Goal: Subscribe to service/newsletter

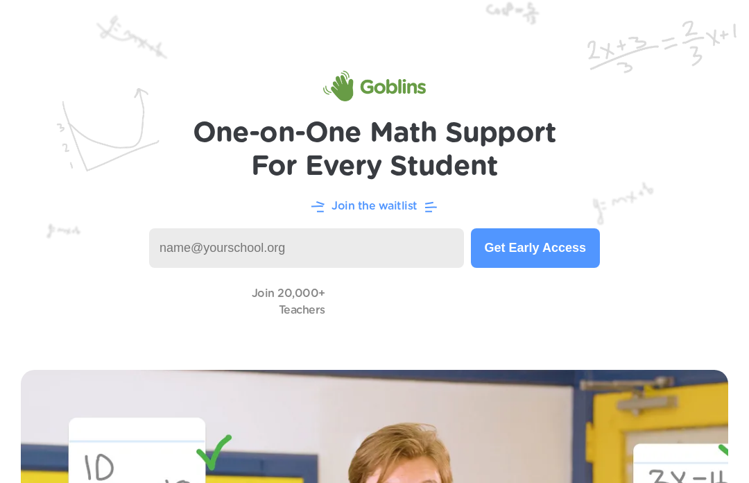
click at [393, 261] on input at bounding box center [306, 248] width 315 height 40
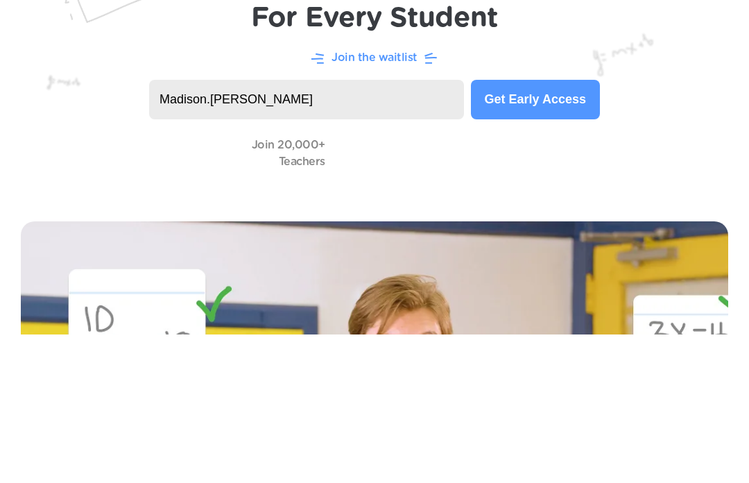
click at [184, 228] on input "Madison.stewart" at bounding box center [306, 248] width 315 height 40
click at [293, 228] on input "madison.stewart" at bounding box center [306, 248] width 315 height 40
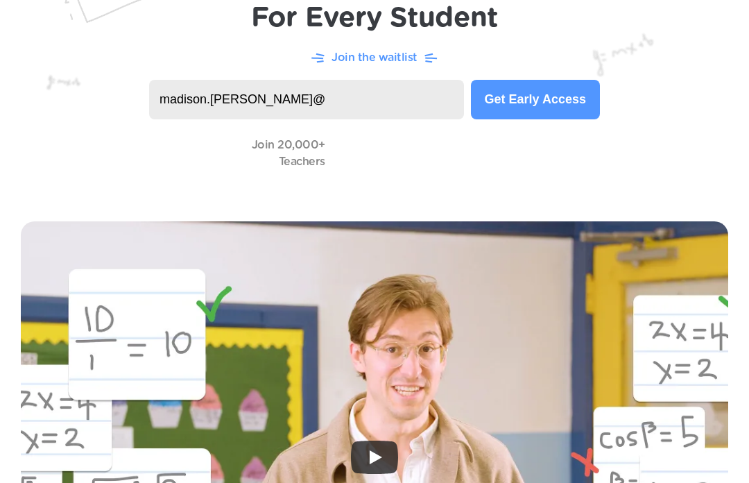
scroll to position [148, 0]
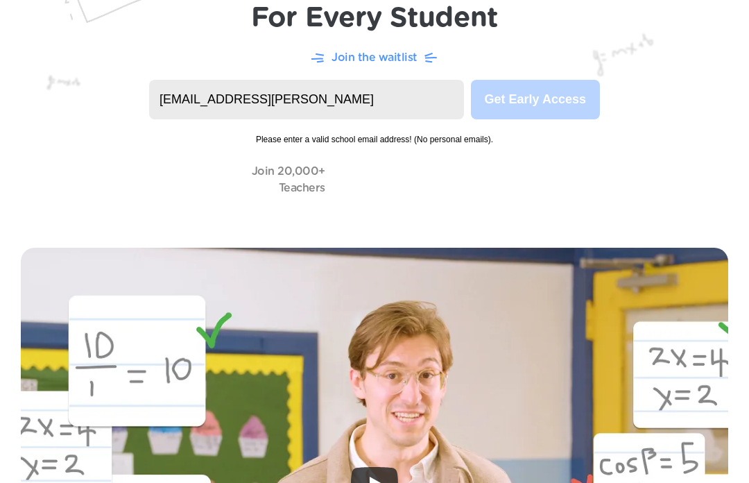
click at [290, 97] on input "madison.stewart@gmail" at bounding box center [306, 100] width 315 height 40
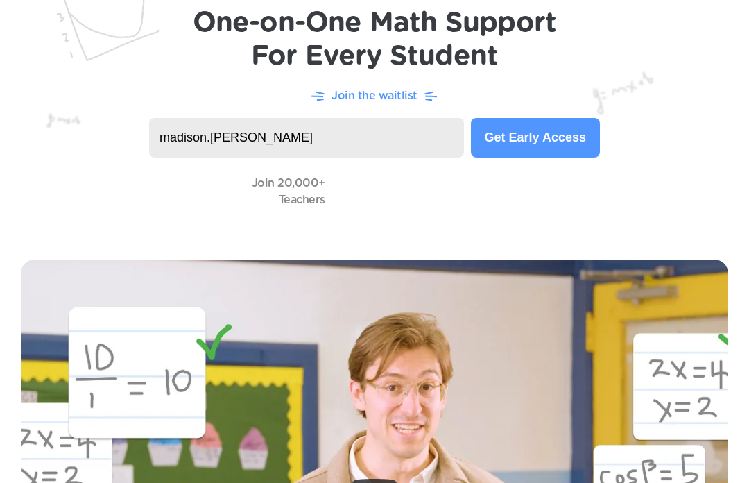
scroll to position [110, 0]
click at [310, 135] on input "madison.stewart@stu. Pulaski" at bounding box center [306, 138] width 315 height 40
click at [347, 139] on input "madison.stewart@stu.pulaski. Kyschools" at bounding box center [306, 138] width 315 height 40
click at [338, 140] on input "madison.stewart@stu.pulaski. Kyschools" at bounding box center [306, 138] width 315 height 40
click at [414, 130] on input "madison.stewart@stu.pulaski. Kyschools" at bounding box center [306, 138] width 315 height 40
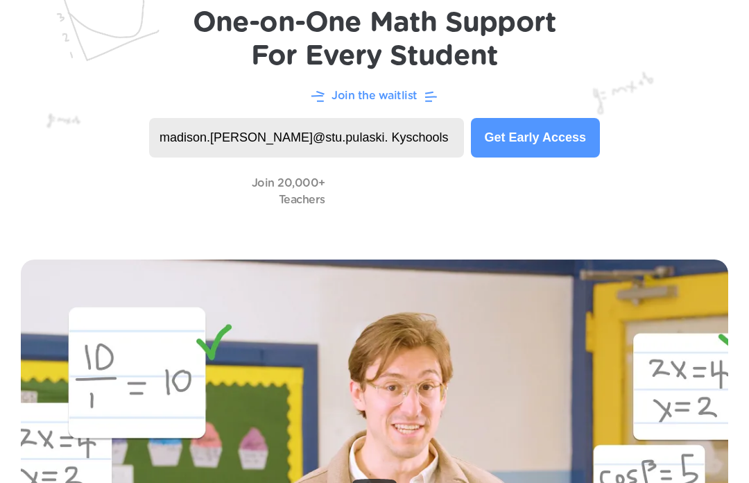
click at [413, 144] on input "madison.stewart@stu.pulaski. Kyschools" at bounding box center [306, 138] width 315 height 40
click at [415, 133] on input "madison.stewart@stu.pulaski.kyschools" at bounding box center [306, 138] width 315 height 40
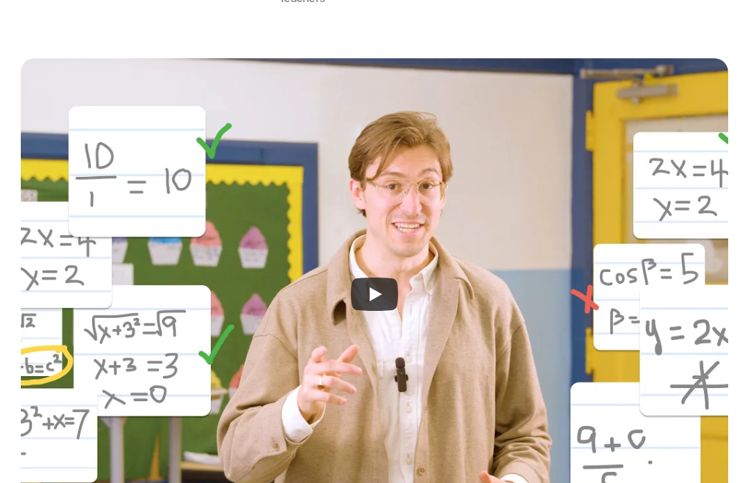
scroll to position [0, 0]
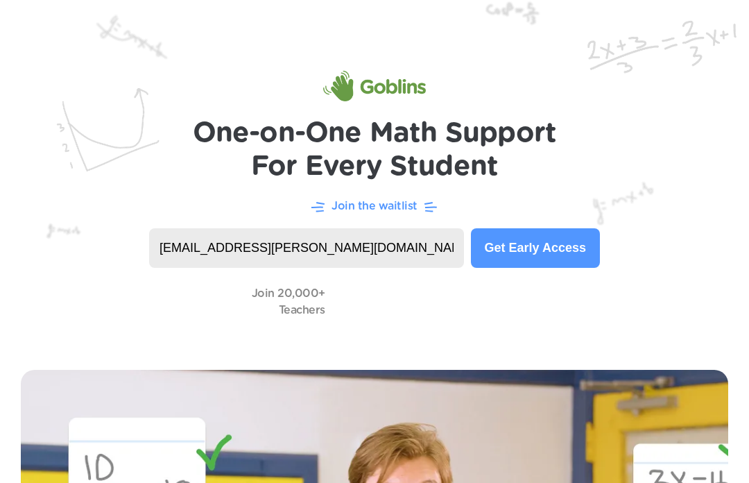
type input "madison.stewart@stu.pulaski.kyschools.us"
click at [560, 244] on button "Get Early Access" at bounding box center [535, 248] width 129 height 40
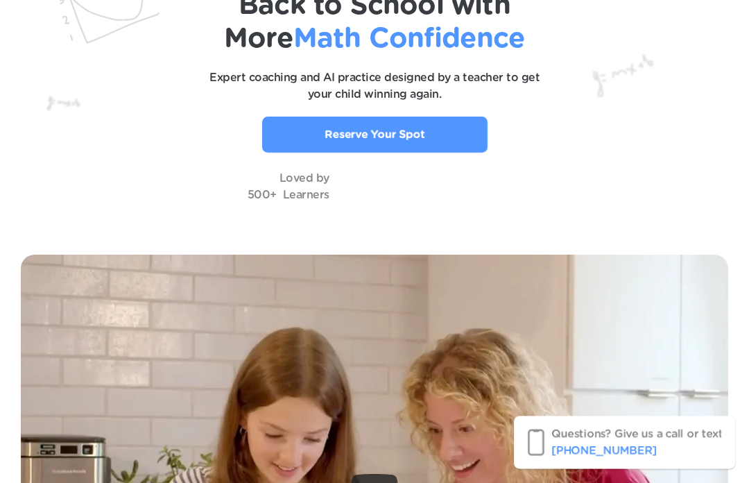
scroll to position [125, 0]
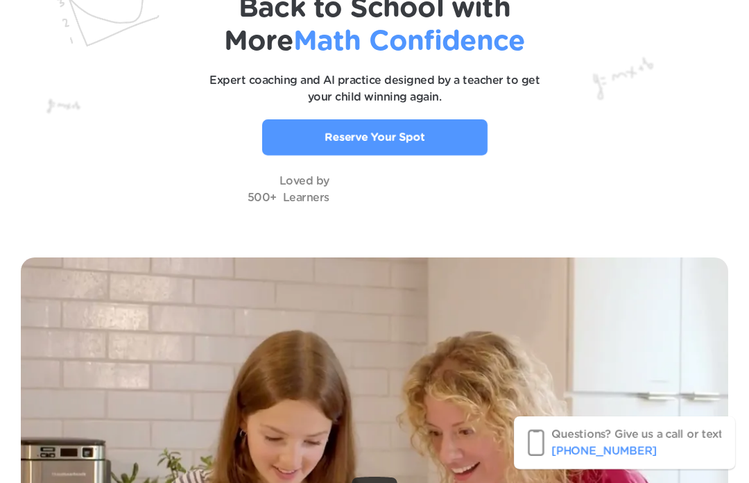
click at [279, 148] on link "Reserve Your Spot" at bounding box center [374, 137] width 225 height 36
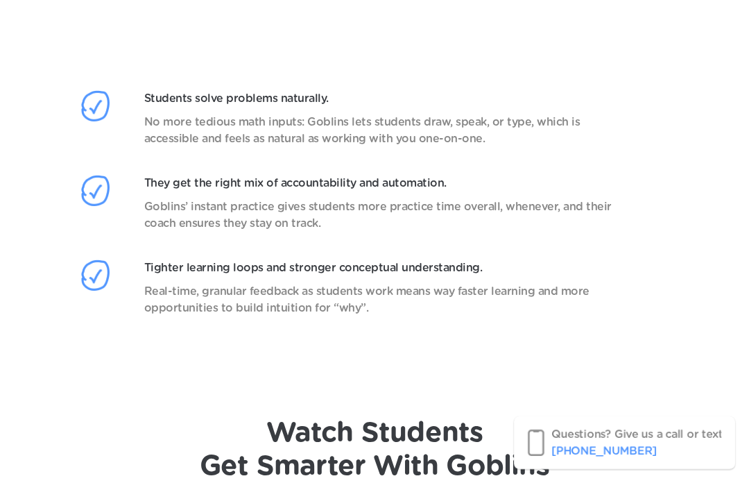
scroll to position [2394, 0]
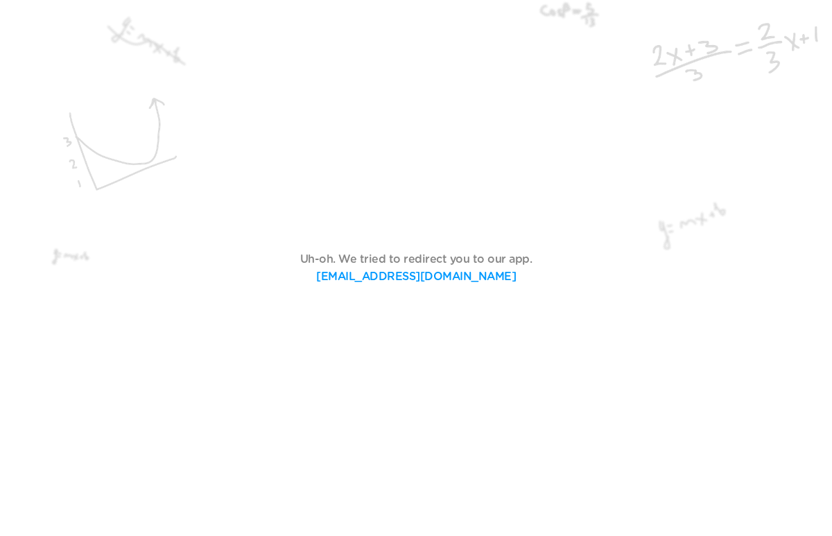
click at [362, 282] on link "support@goblinsapp.com" at bounding box center [416, 276] width 200 height 11
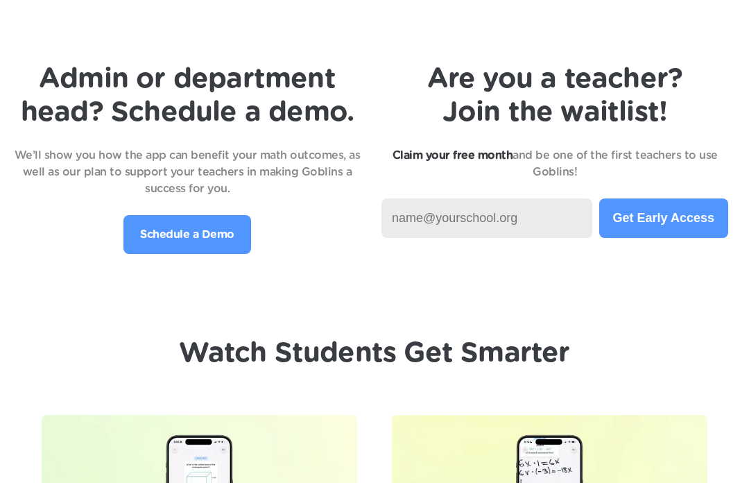
scroll to position [3867, 0]
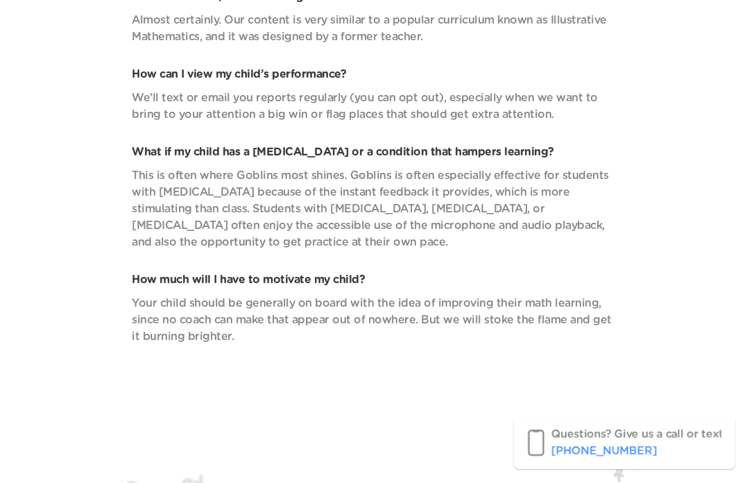
scroll to position [6697, 0]
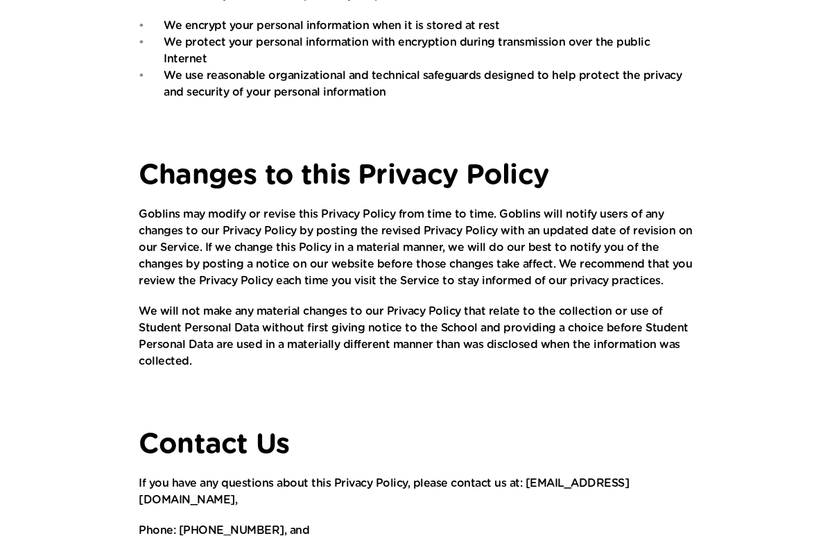
scroll to position [1936, 0]
